Goal: Task Accomplishment & Management: Use online tool/utility

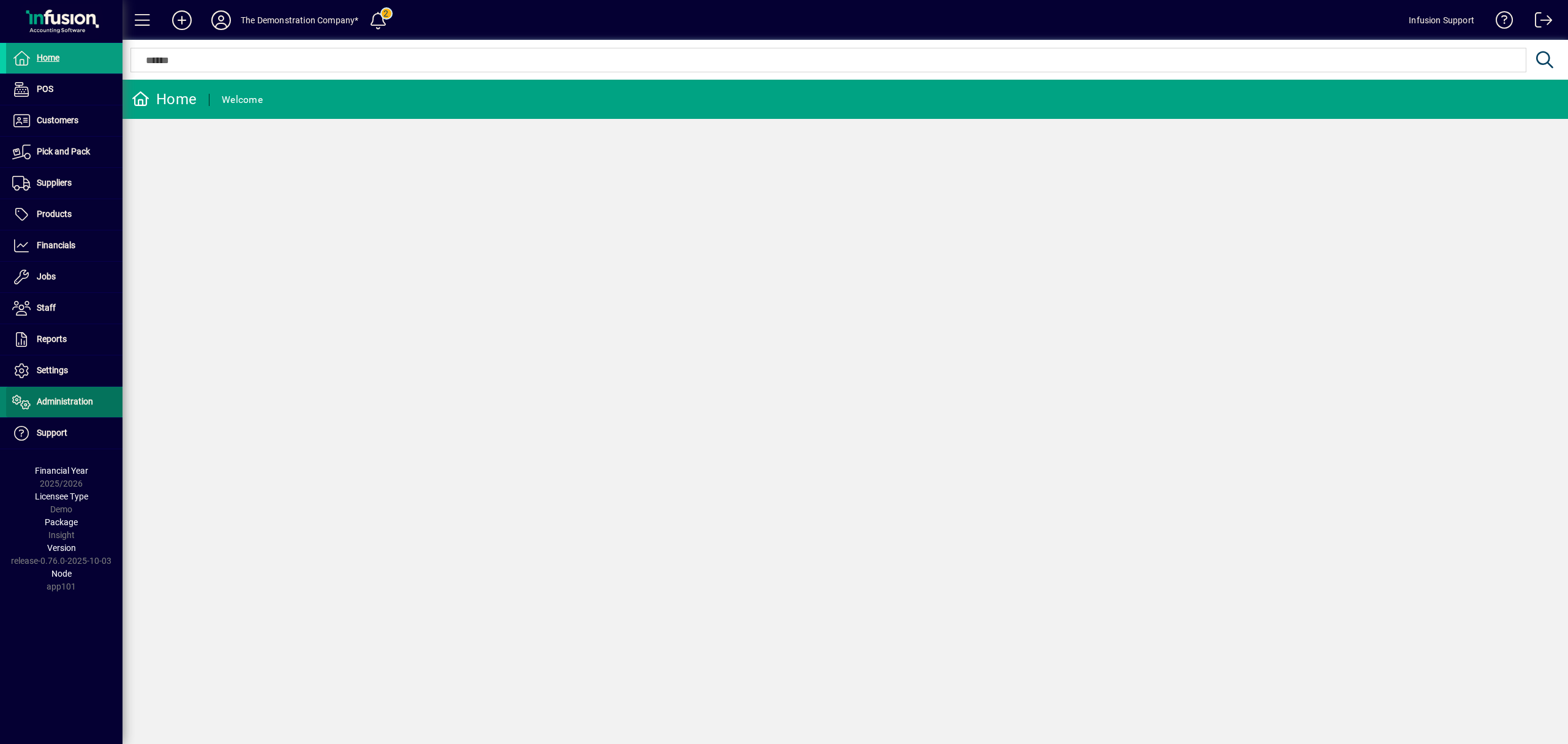
click at [74, 401] on span "Administration" at bounding box center [65, 401] width 57 height 10
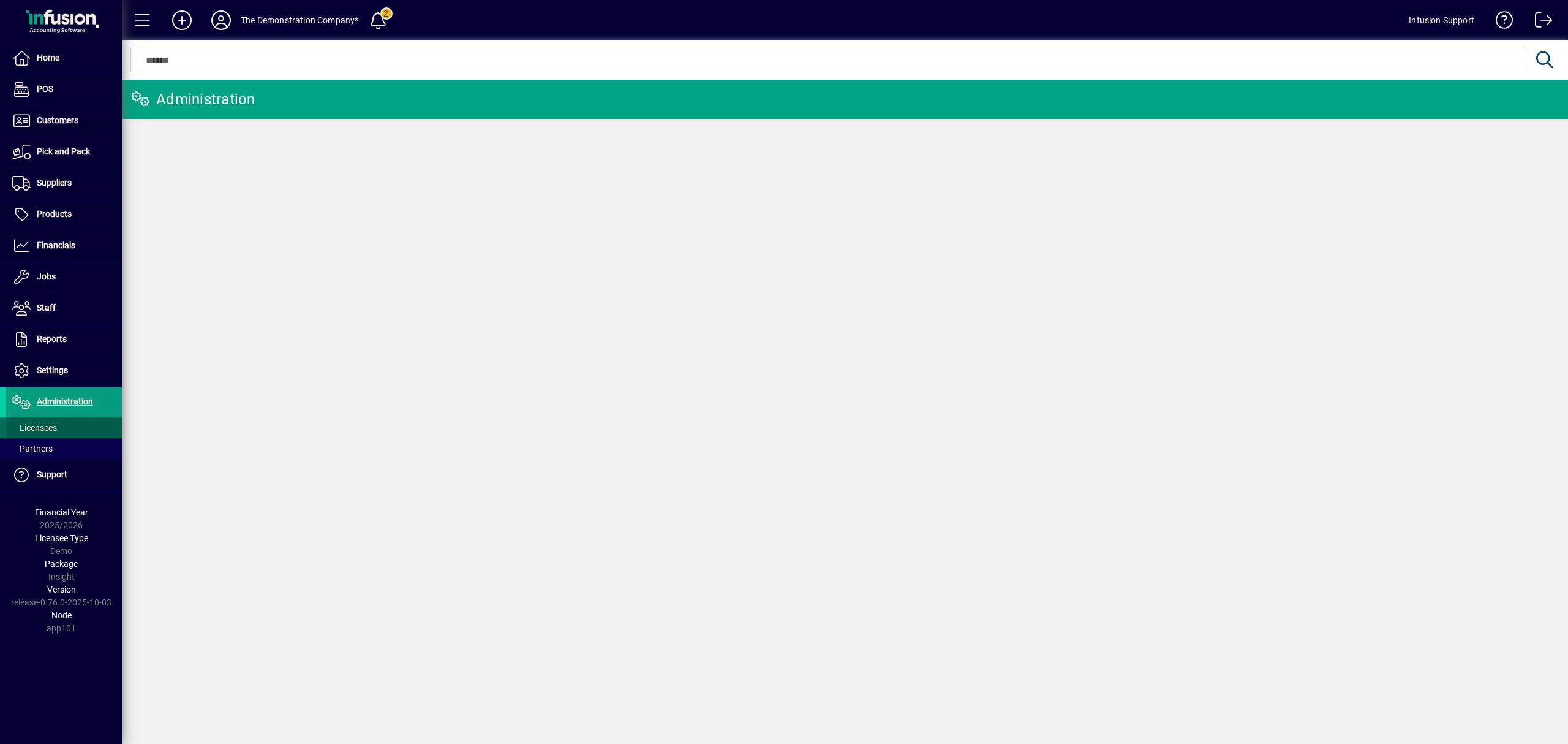
click at [55, 427] on span "Licensees" at bounding box center [35, 427] width 45 height 10
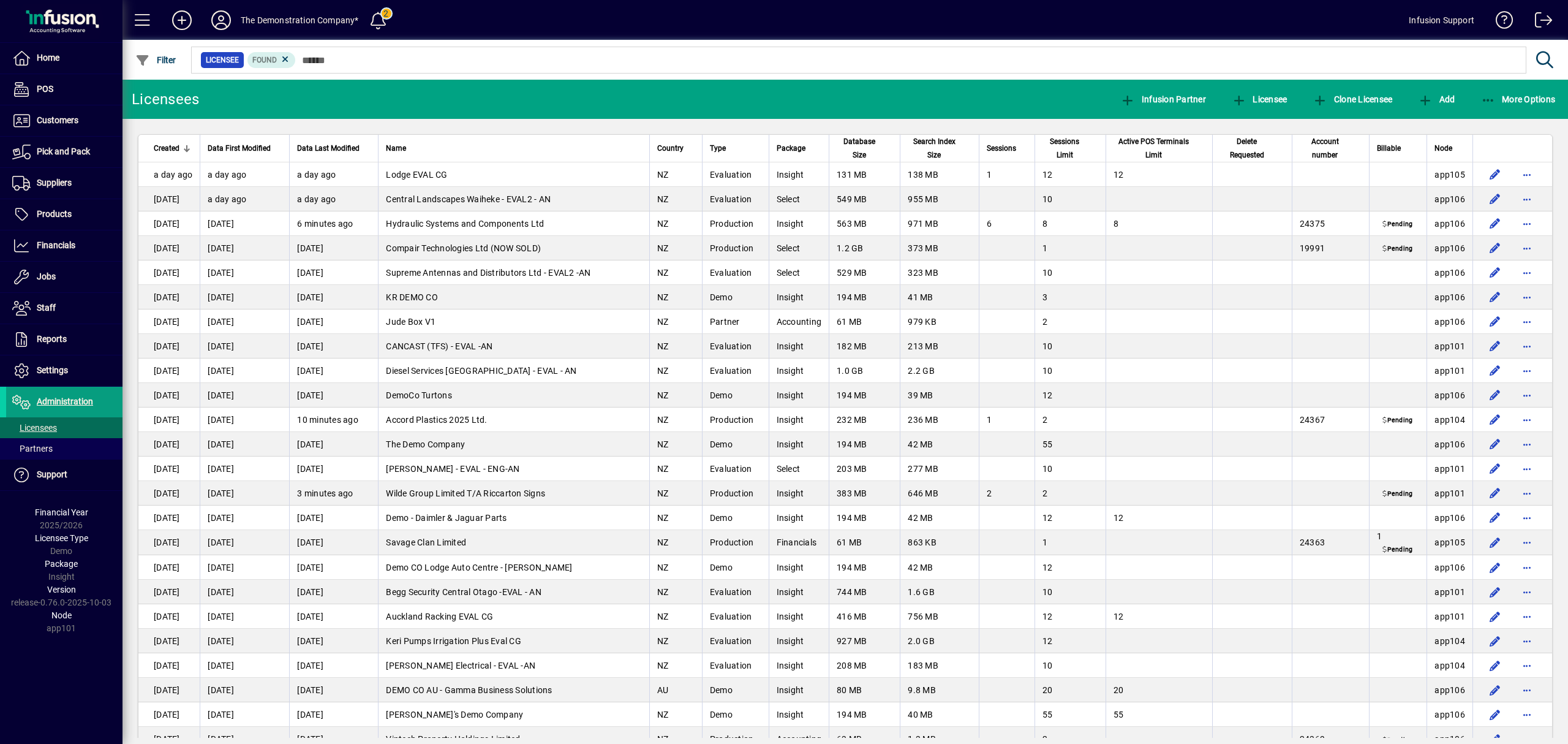
click at [316, 51] on div at bounding box center [912, 47] width 1446 height 13
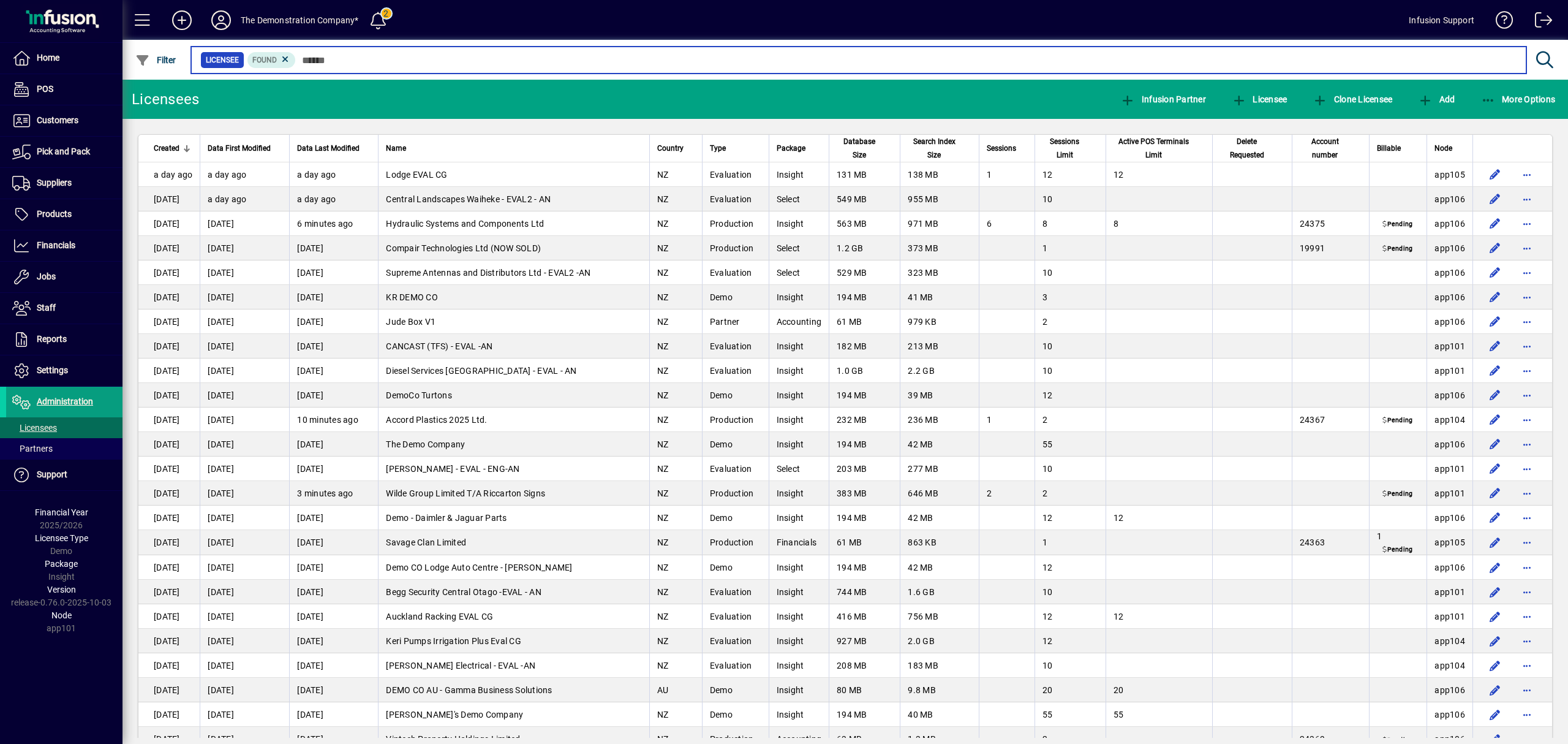
click at [360, 54] on input "text" at bounding box center [906, 60] width 1221 height 17
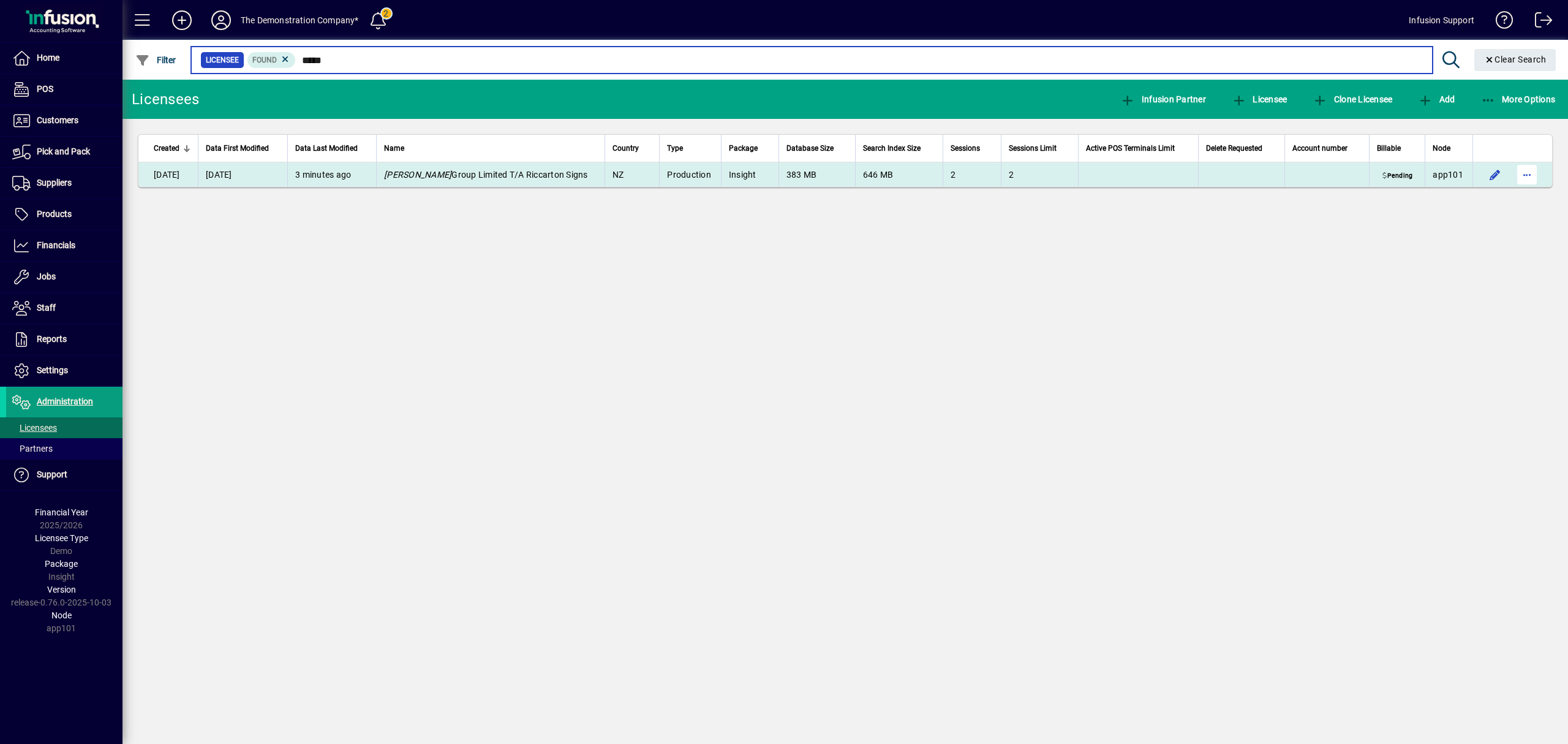
type input "*****"
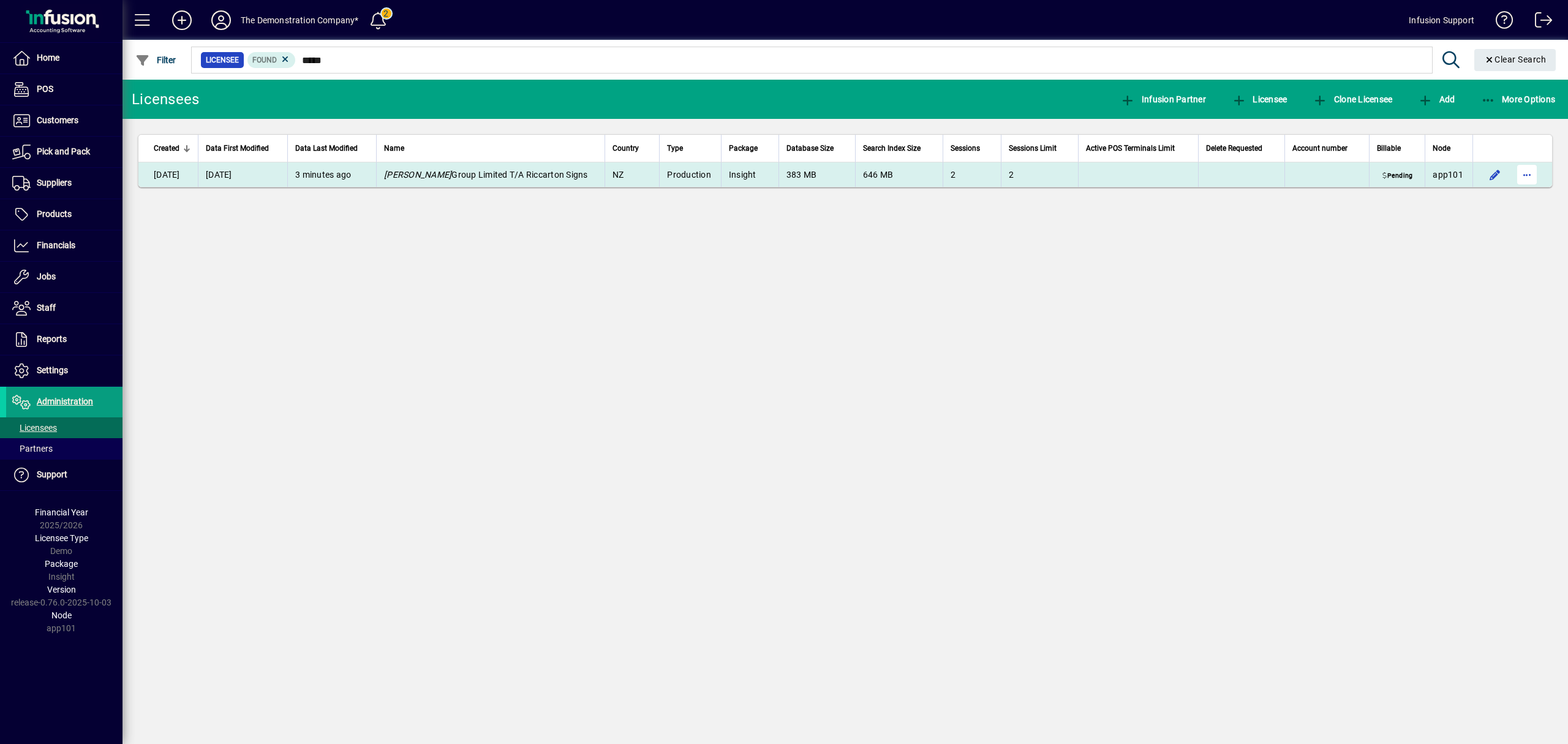
click at [1524, 176] on span "button" at bounding box center [1527, 174] width 30 height 30
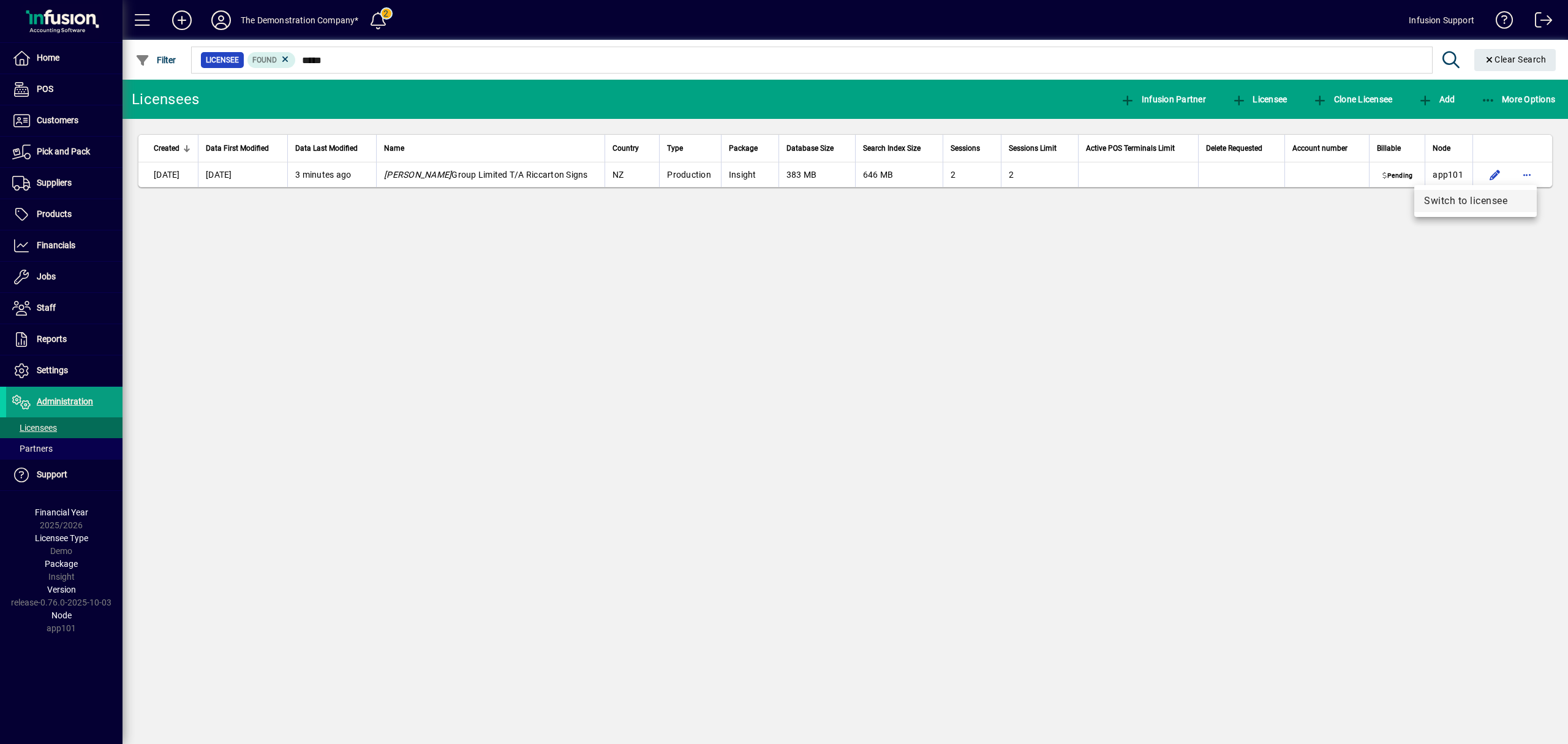
click at [1498, 197] on span "Switch to licensee" at bounding box center [1475, 201] width 103 height 14
